Goal: Information Seeking & Learning: Find specific fact

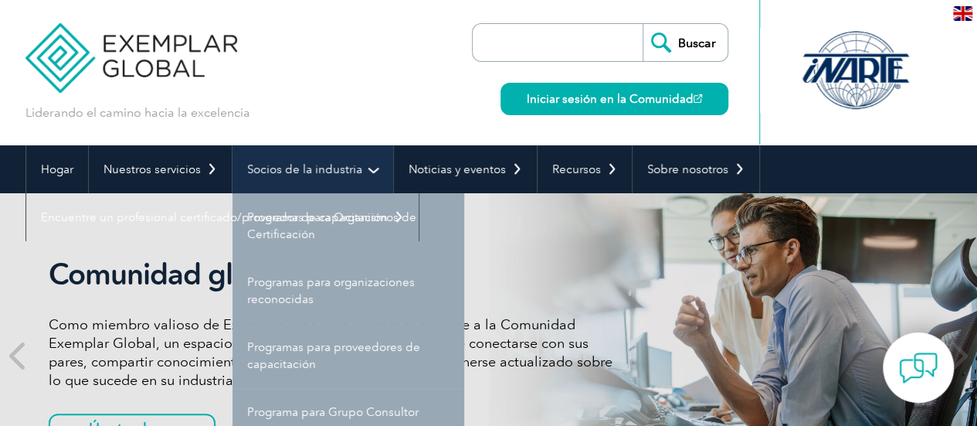
click at [297, 159] on link "Socios de la industria" at bounding box center [313, 169] width 161 height 48
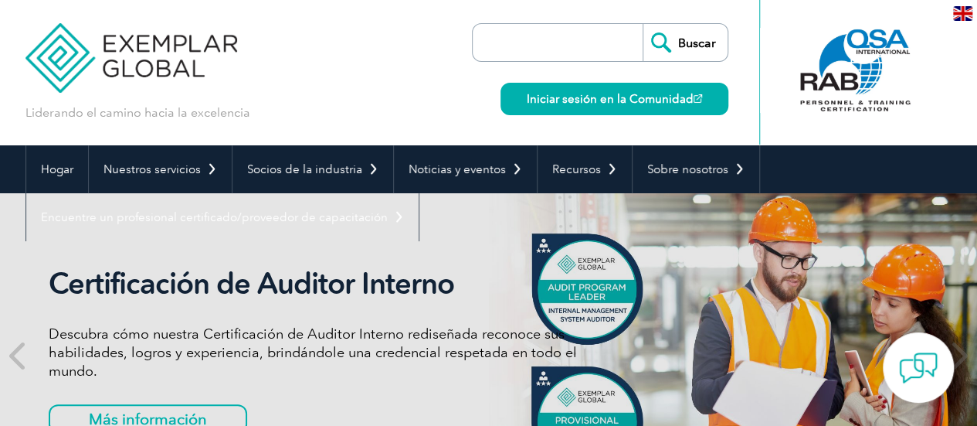
click at [568, 47] on input "search" at bounding box center [562, 42] width 162 height 37
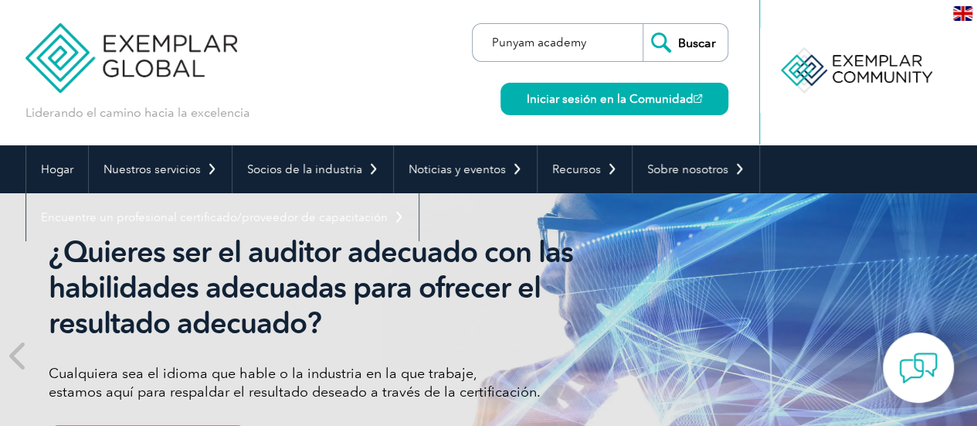
type input "Punyam academy"
click at [643, 24] on input "Buscar" at bounding box center [685, 42] width 85 height 37
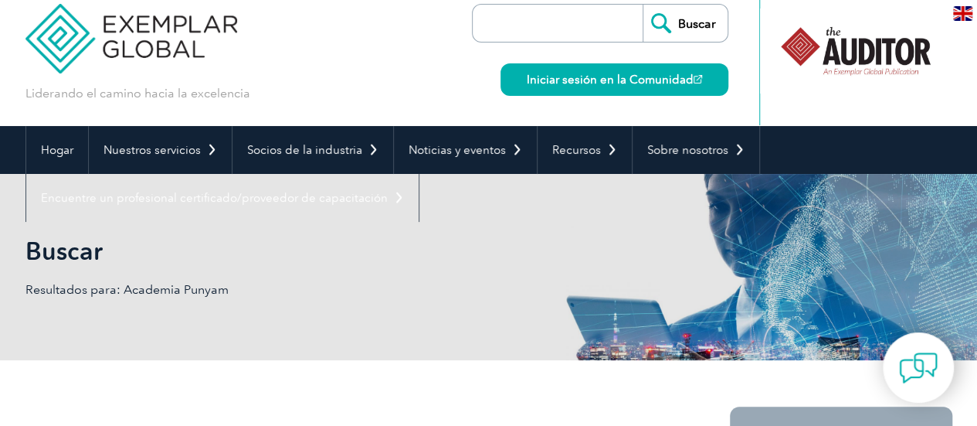
scroll to position [49, 0]
